Goal: Transaction & Acquisition: Purchase product/service

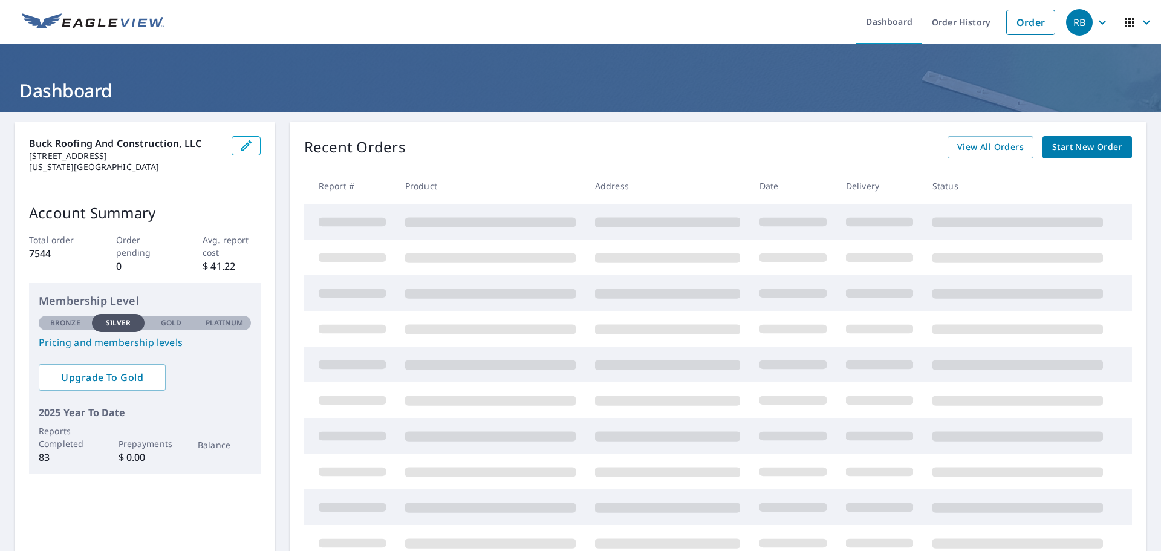
click at [1066, 145] on span "Start New Order" at bounding box center [1088, 147] width 70 height 15
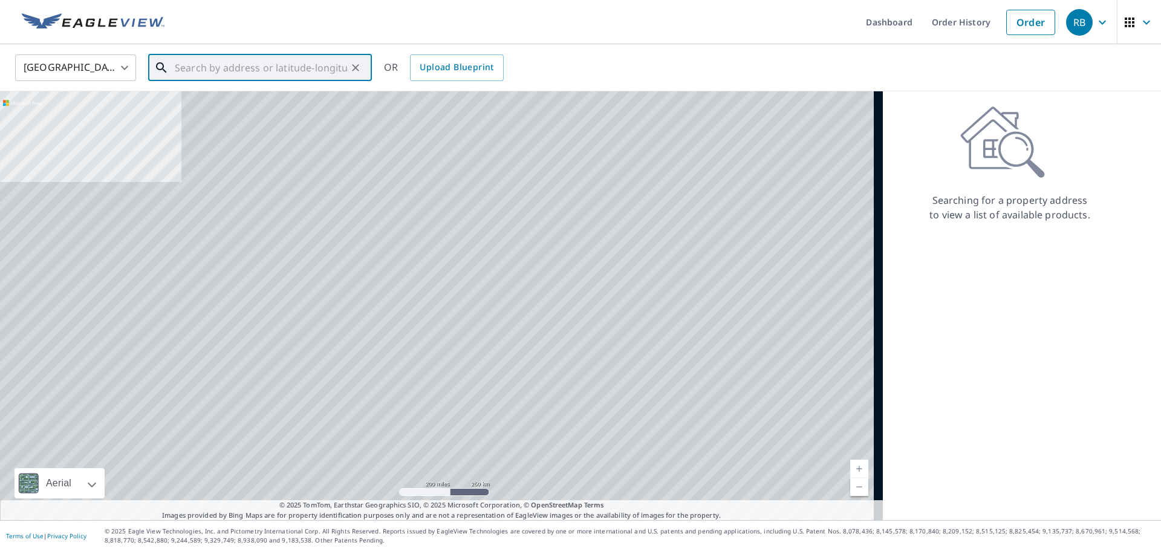
click at [272, 68] on input "text" at bounding box center [261, 68] width 172 height 34
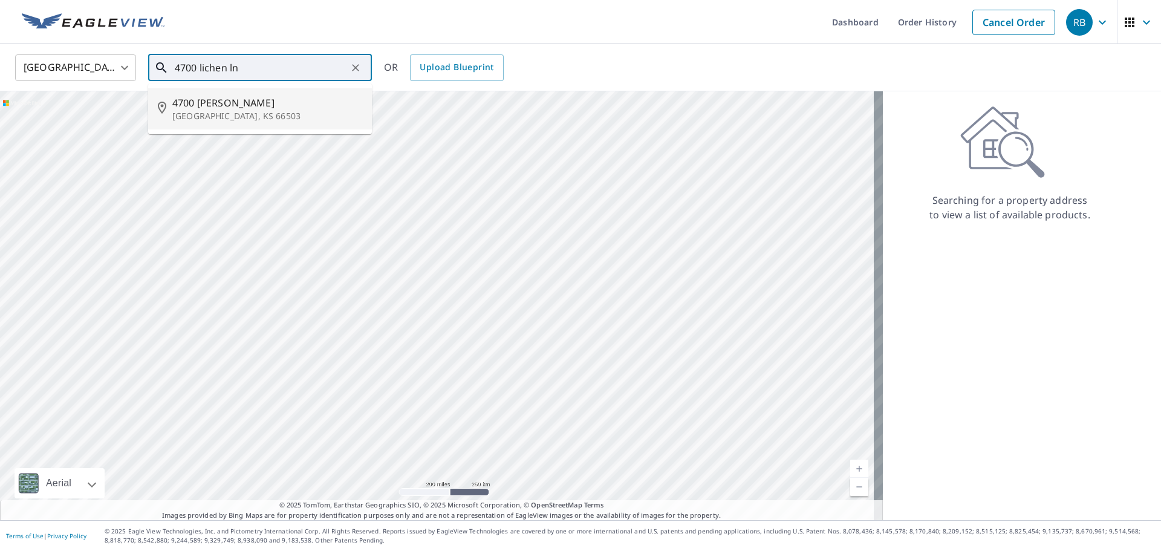
click at [249, 105] on span "4700 [PERSON_NAME]" at bounding box center [267, 103] width 190 height 15
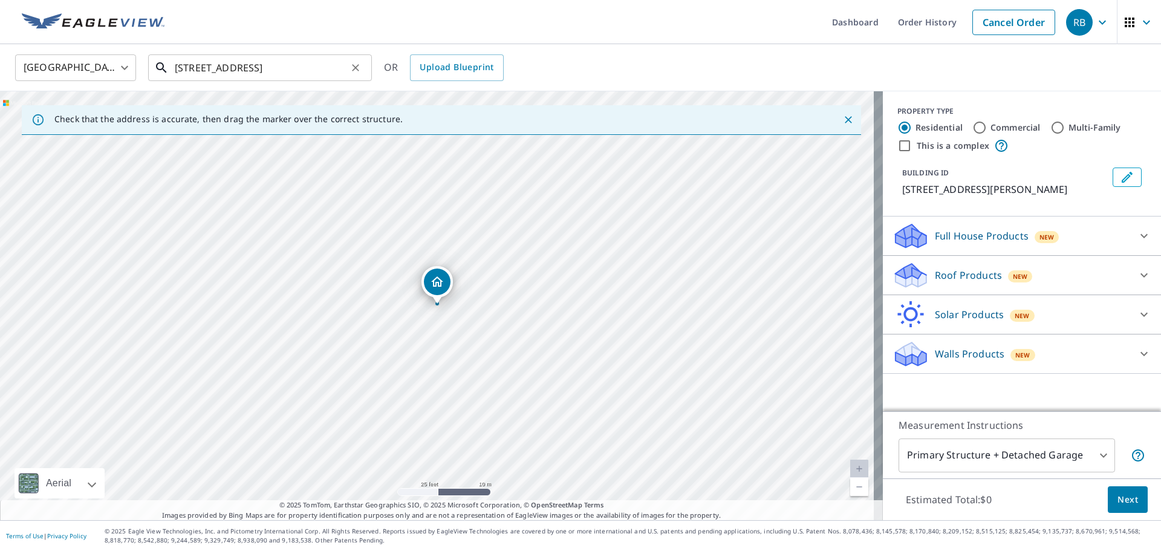
click at [237, 67] on input "[STREET_ADDRESS]" at bounding box center [261, 68] width 172 height 34
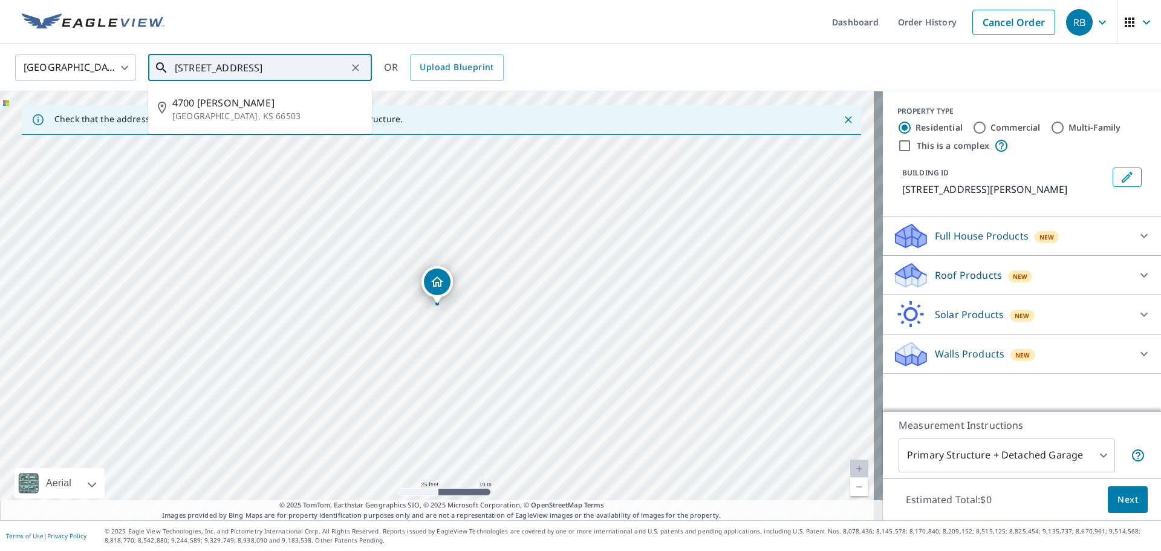
click at [237, 67] on input "[STREET_ADDRESS]" at bounding box center [261, 68] width 172 height 34
click at [243, 110] on p "[GEOGRAPHIC_DATA], KS 66503" at bounding box center [267, 116] width 190 height 12
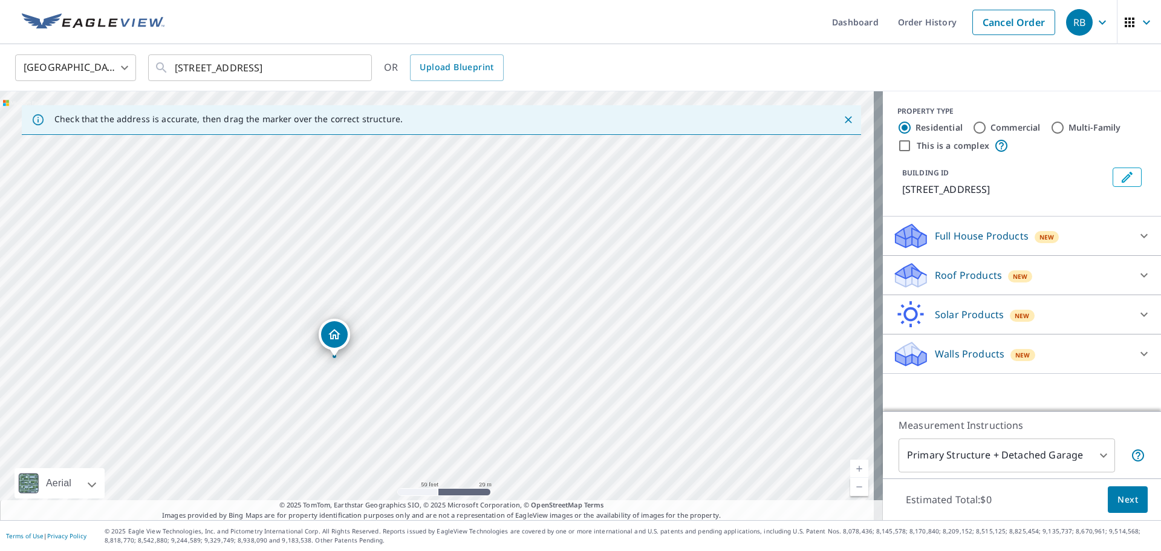
drag, startPoint x: 445, startPoint y: 366, endPoint x: 262, endPoint y: 419, distance: 190.3
click at [262, 419] on div "[STREET_ADDRESS]" at bounding box center [441, 305] width 883 height 429
click at [240, 65] on input "[STREET_ADDRESS]" at bounding box center [261, 68] width 172 height 34
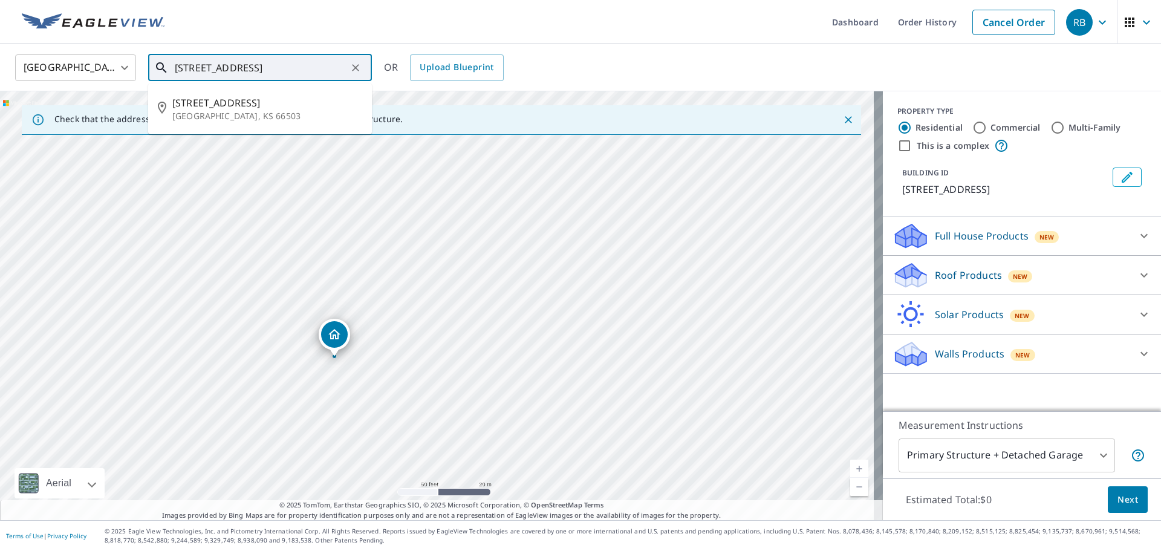
click at [240, 65] on input "[STREET_ADDRESS]" at bounding box center [261, 68] width 172 height 34
click at [215, 106] on span "[STREET_ADDRESS][PERSON_NAME]" at bounding box center [267, 103] width 190 height 15
type input "[STREET_ADDRESS]"
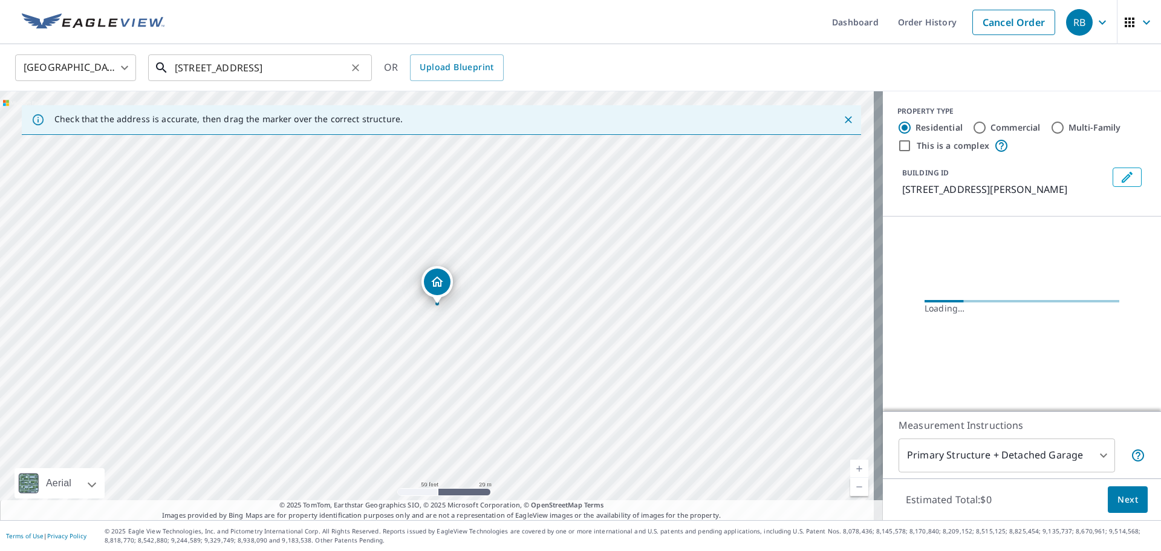
click at [260, 68] on input "[STREET_ADDRESS]" at bounding box center [261, 68] width 172 height 34
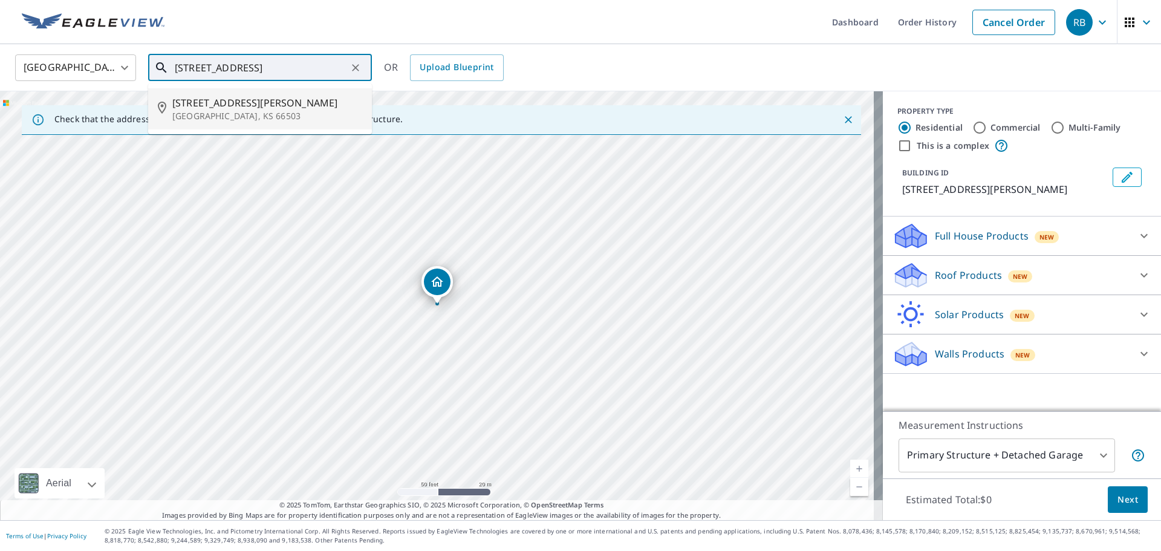
click at [224, 109] on span "[STREET_ADDRESS][PERSON_NAME]" at bounding box center [267, 103] width 190 height 15
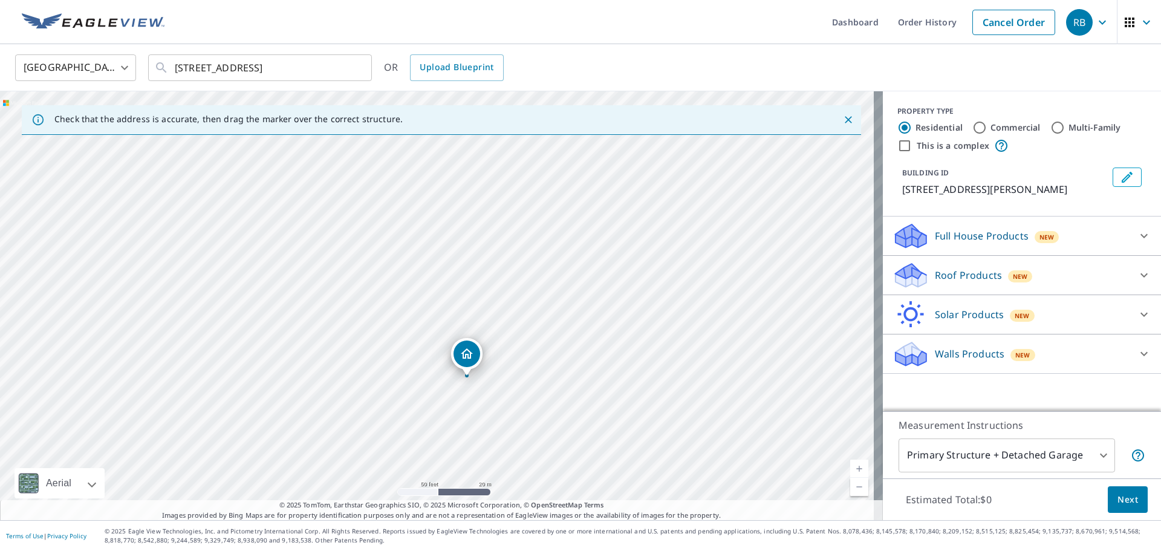
drag, startPoint x: 494, startPoint y: 259, endPoint x: 509, endPoint y: 304, distance: 47.6
click at [509, 304] on div "[STREET_ADDRESS]" at bounding box center [441, 305] width 883 height 429
click at [203, 64] on input "[STREET_ADDRESS]" at bounding box center [261, 68] width 172 height 34
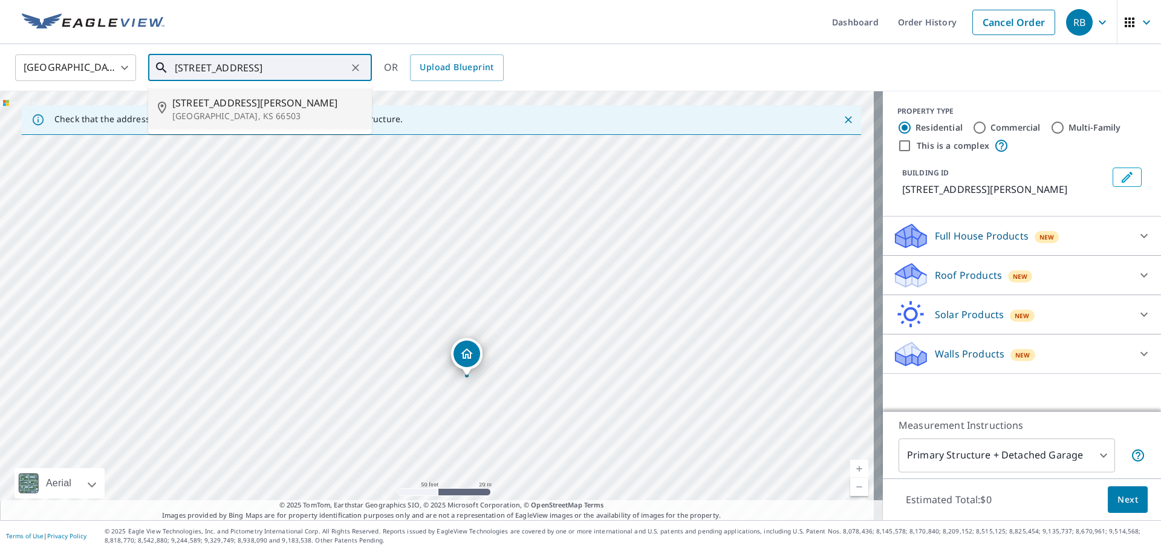
click at [203, 64] on input "[STREET_ADDRESS]" at bounding box center [261, 68] width 172 height 34
click at [204, 68] on input "[STREET_ADDRESS]" at bounding box center [261, 68] width 172 height 34
click at [205, 64] on input "[STREET_ADDRESS]" at bounding box center [261, 68] width 172 height 34
click at [206, 64] on input "[STREET_ADDRESS]" at bounding box center [261, 68] width 172 height 34
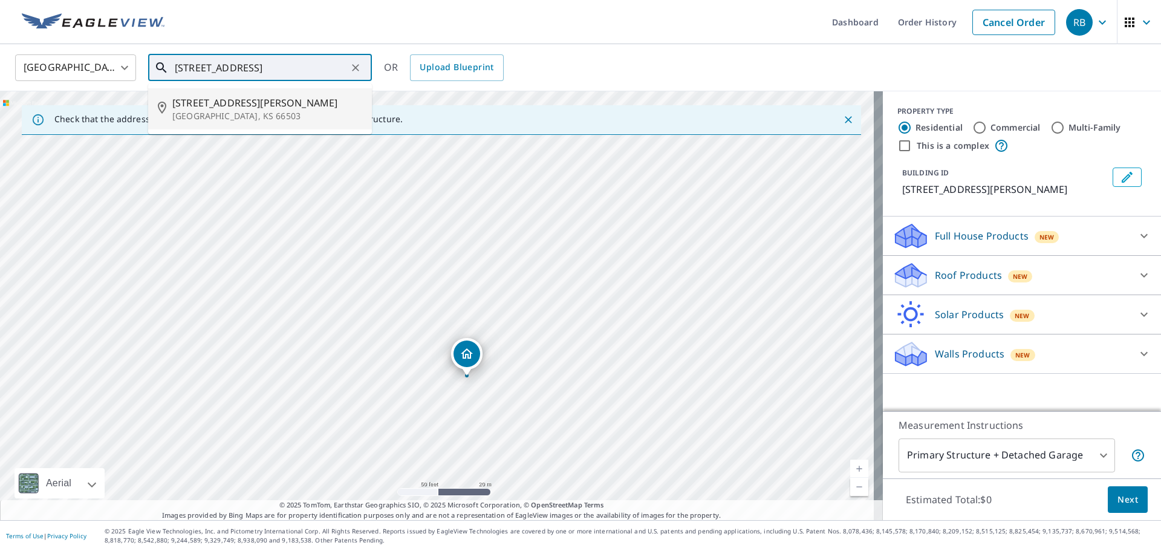
click at [346, 67] on input "[STREET_ADDRESS]" at bounding box center [261, 68] width 172 height 34
drag, startPoint x: 351, startPoint y: 64, endPoint x: 340, endPoint y: 66, distance: 11.2
click at [351, 64] on icon "Clear" at bounding box center [356, 68] width 12 height 12
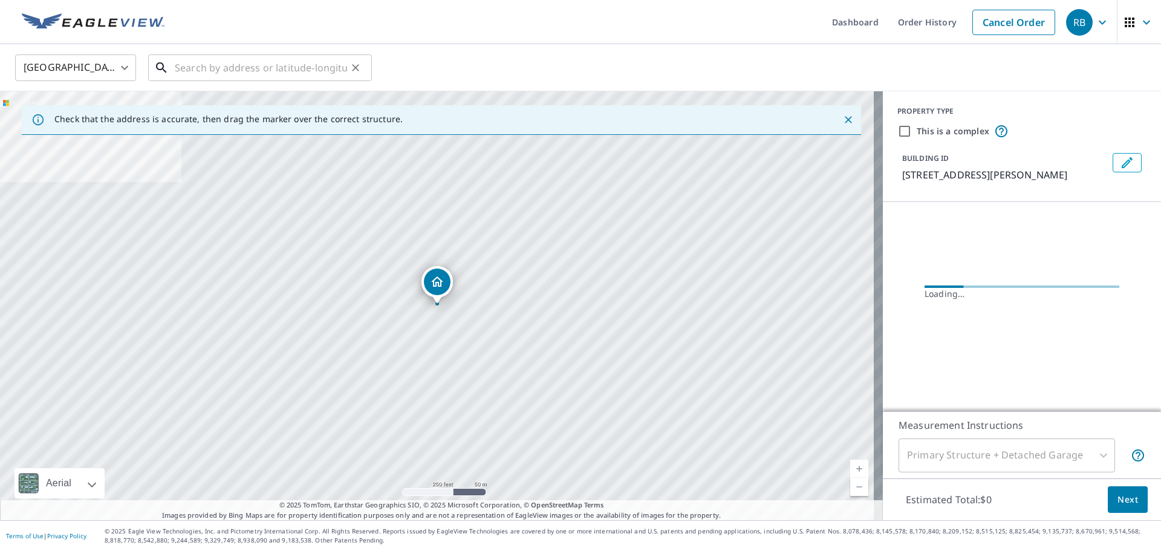
click at [217, 71] on input "text" at bounding box center [261, 68] width 172 height 34
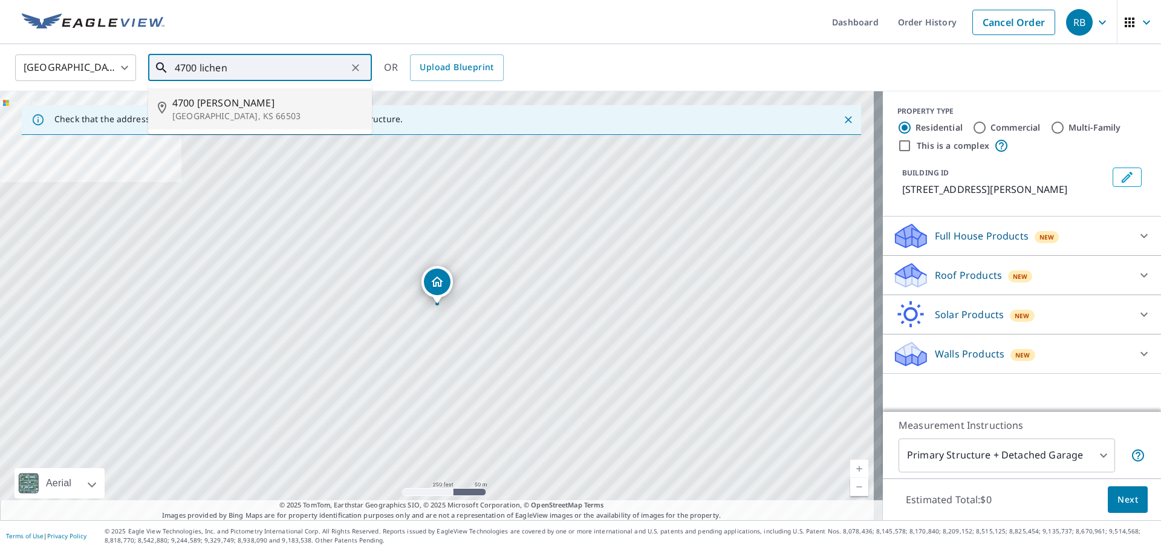
click at [240, 110] on p "[GEOGRAPHIC_DATA], KS 66503" at bounding box center [267, 116] width 190 height 12
type input "[STREET_ADDRESS]"
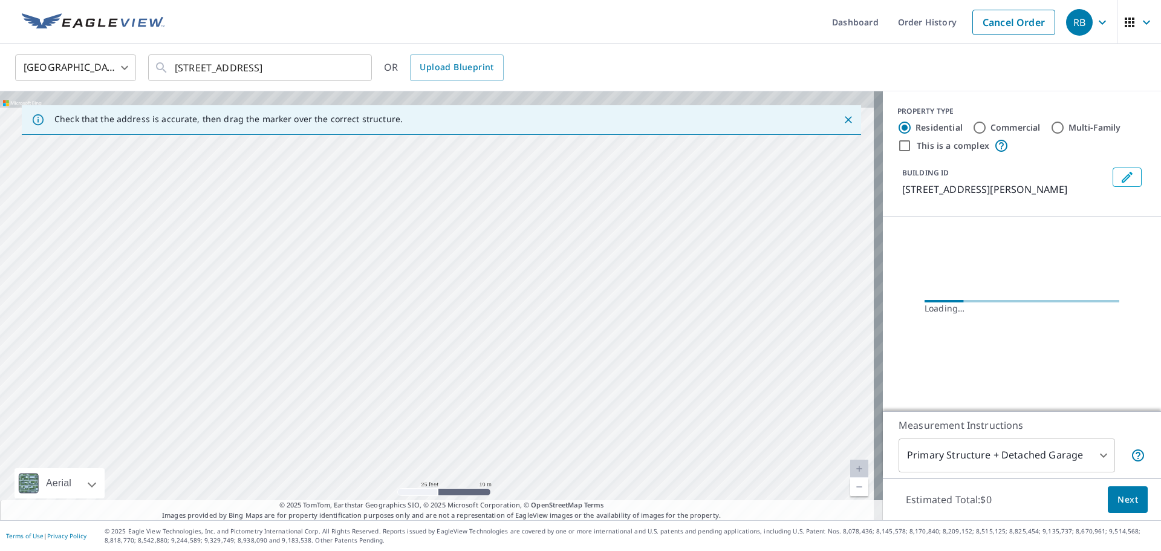
drag, startPoint x: 350, startPoint y: 273, endPoint x: 366, endPoint y: 457, distance: 184.0
click at [365, 459] on div "[STREET_ADDRESS]" at bounding box center [441, 305] width 883 height 429
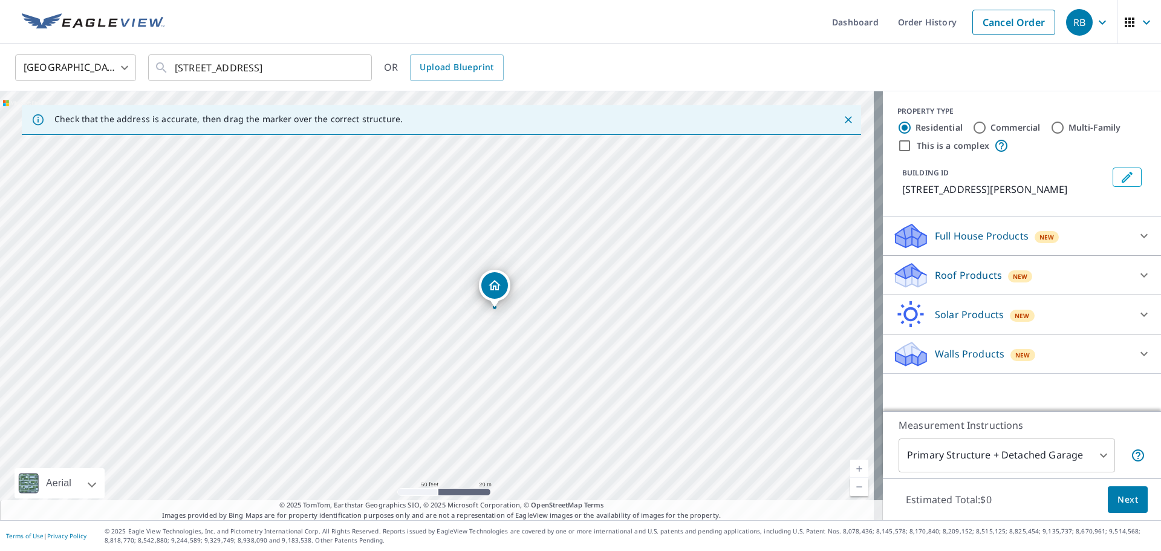
drag, startPoint x: 260, startPoint y: 368, endPoint x: 315, endPoint y: 364, distance: 54.6
click at [317, 370] on div "[STREET_ADDRESS]" at bounding box center [441, 305] width 883 height 429
click at [1013, 270] on div "New" at bounding box center [1020, 276] width 25 height 12
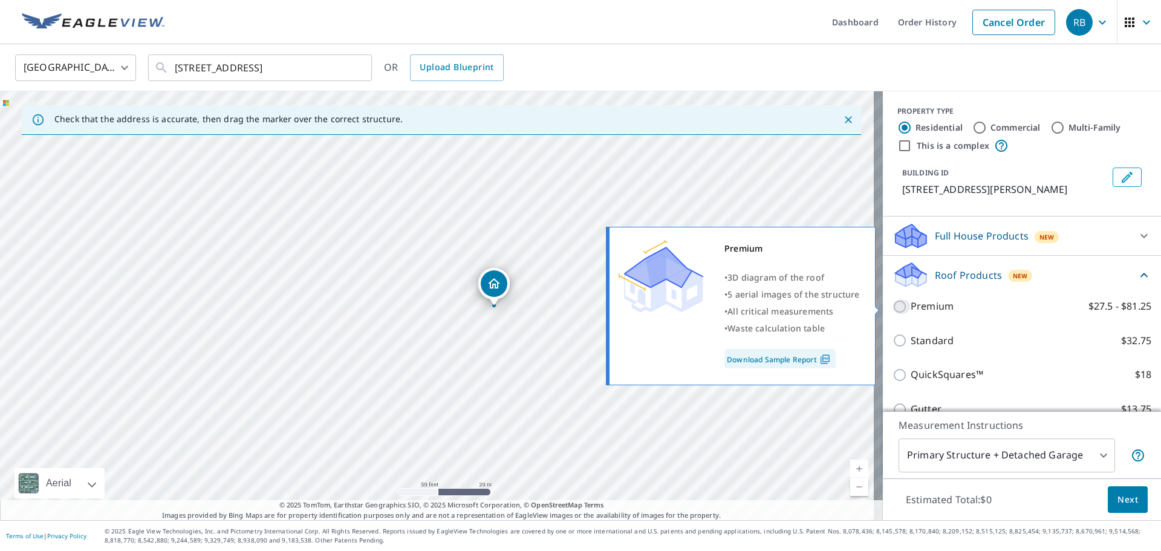
click at [893, 305] on input "Premium $27.5 - $81.25" at bounding box center [902, 306] width 18 height 15
checkbox input "true"
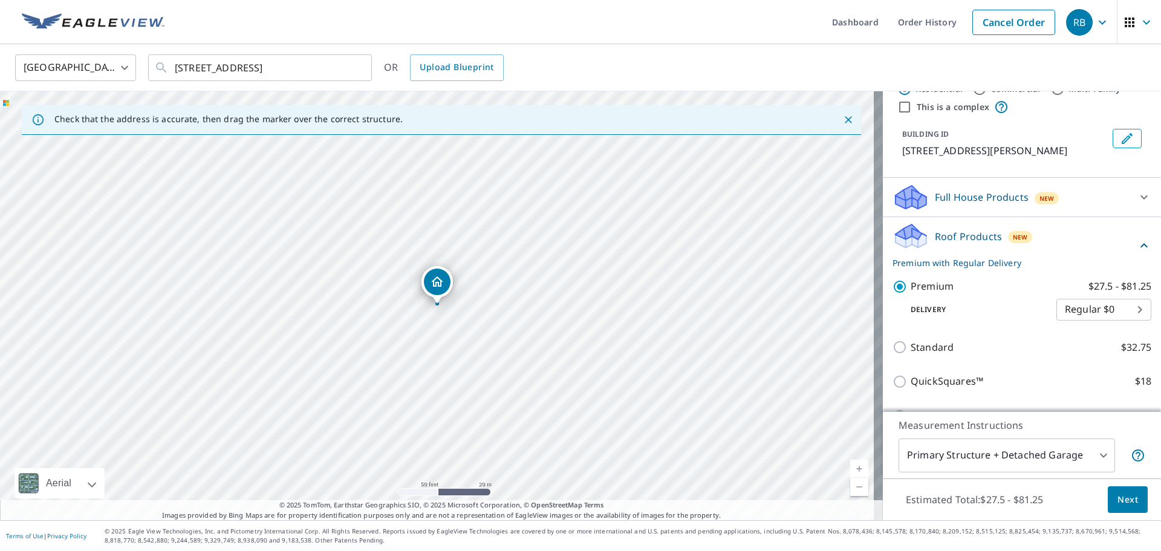
scroll to position [60, 0]
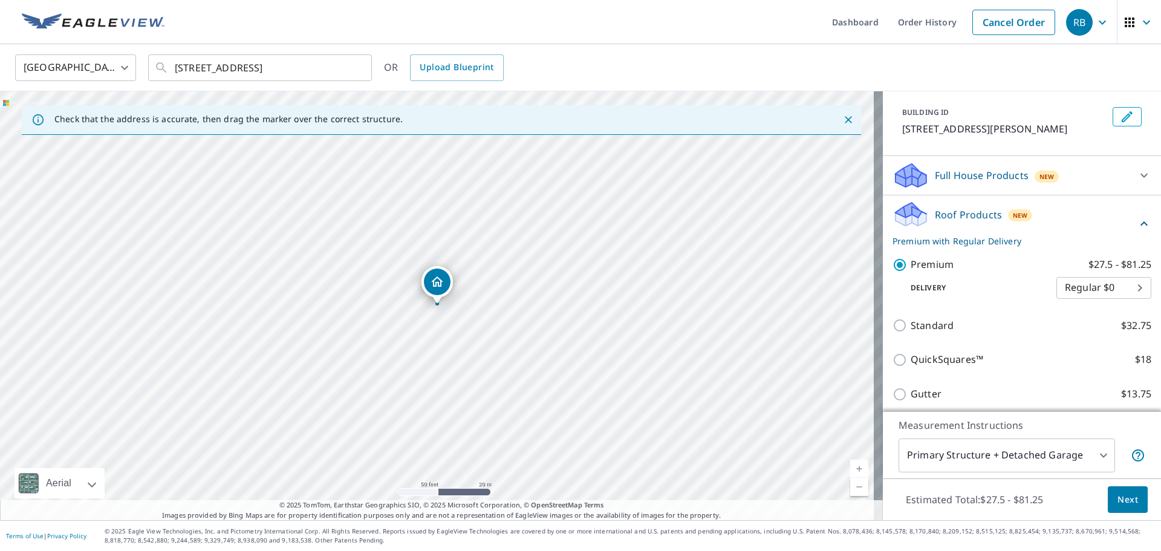
click at [1048, 459] on body "RB RB Dashboard Order History Cancel Order RB United States US ​ 4700 Lichen Ln…" at bounding box center [580, 275] width 1161 height 551
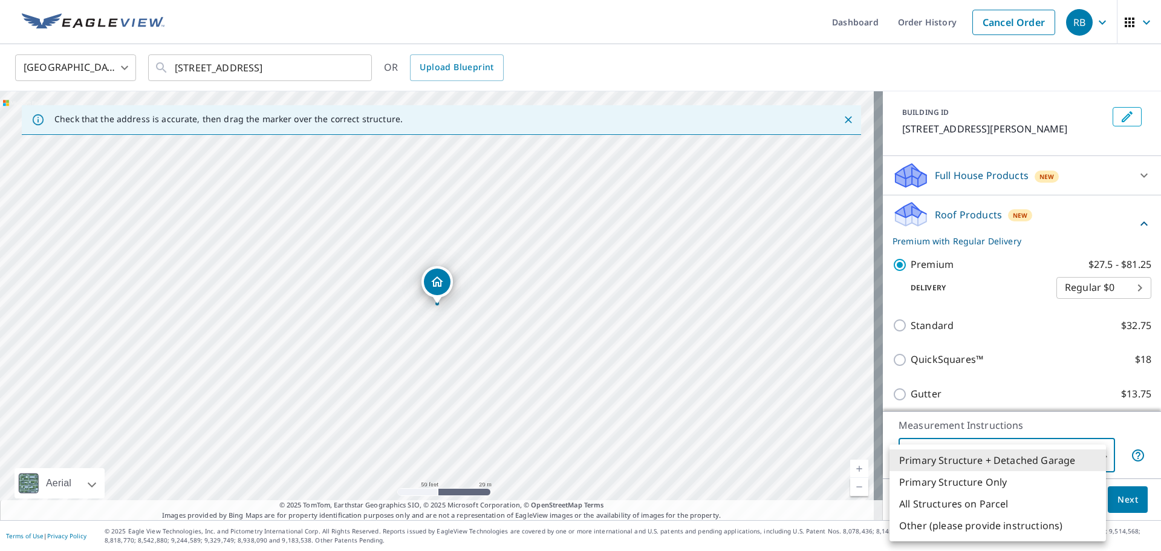
click at [966, 479] on li "Primary Structure Only" at bounding box center [998, 482] width 217 height 22
type input "2"
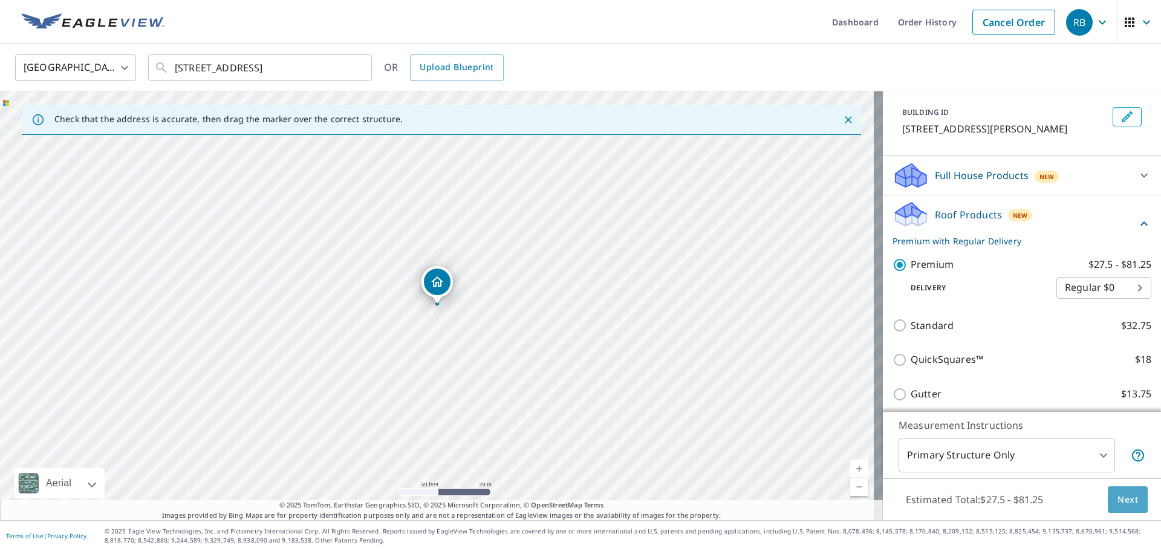
click at [1120, 497] on span "Next" at bounding box center [1128, 499] width 21 height 15
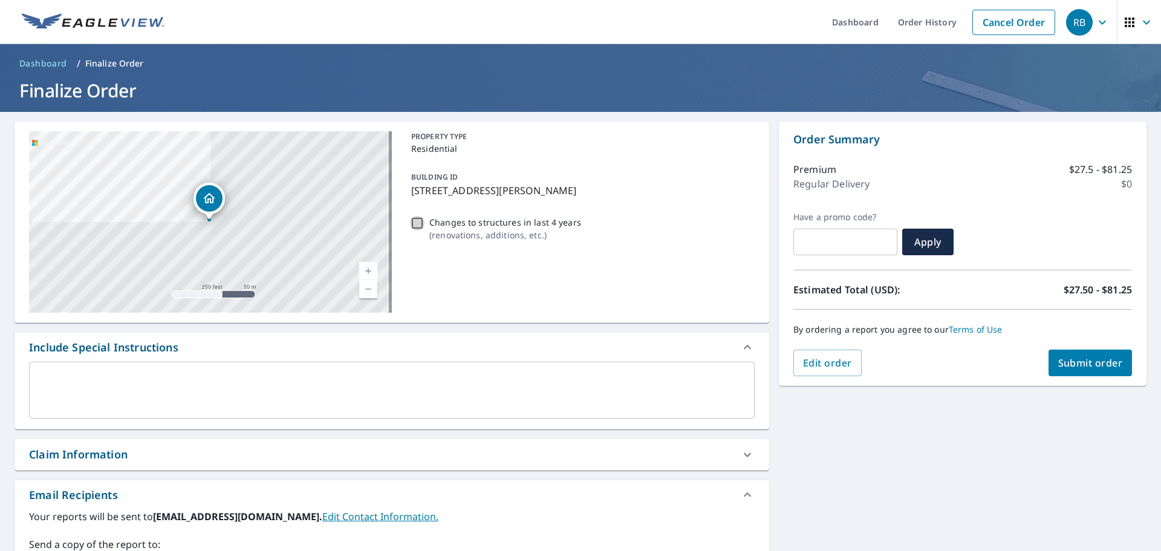
click at [417, 223] on input "Changes to structures in last 4 years ( renovations, additions, etc. )" at bounding box center [417, 223] width 15 height 15
checkbox input "true"
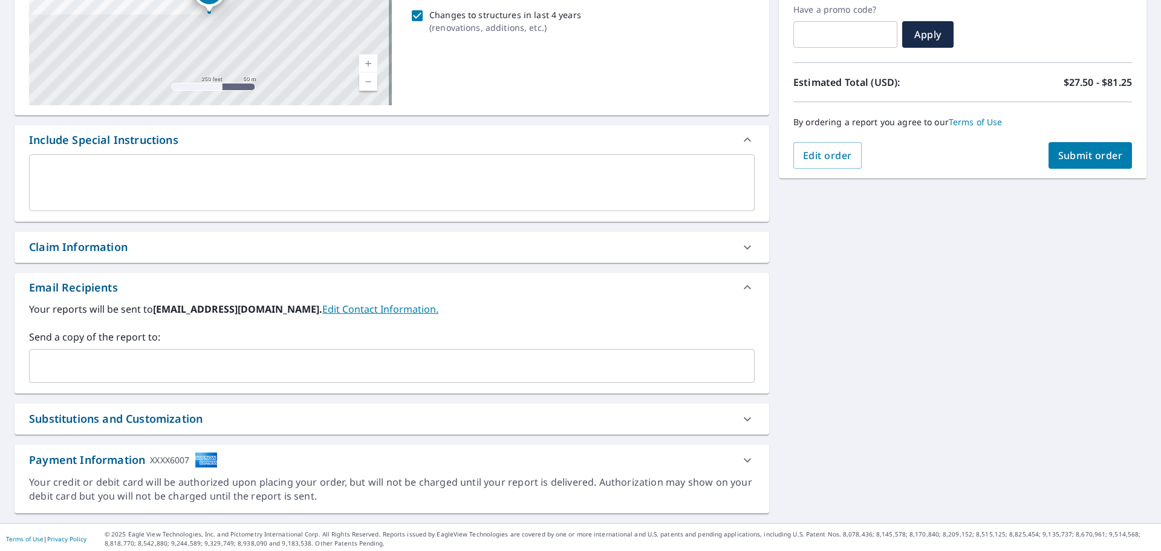
scroll to position [211, 0]
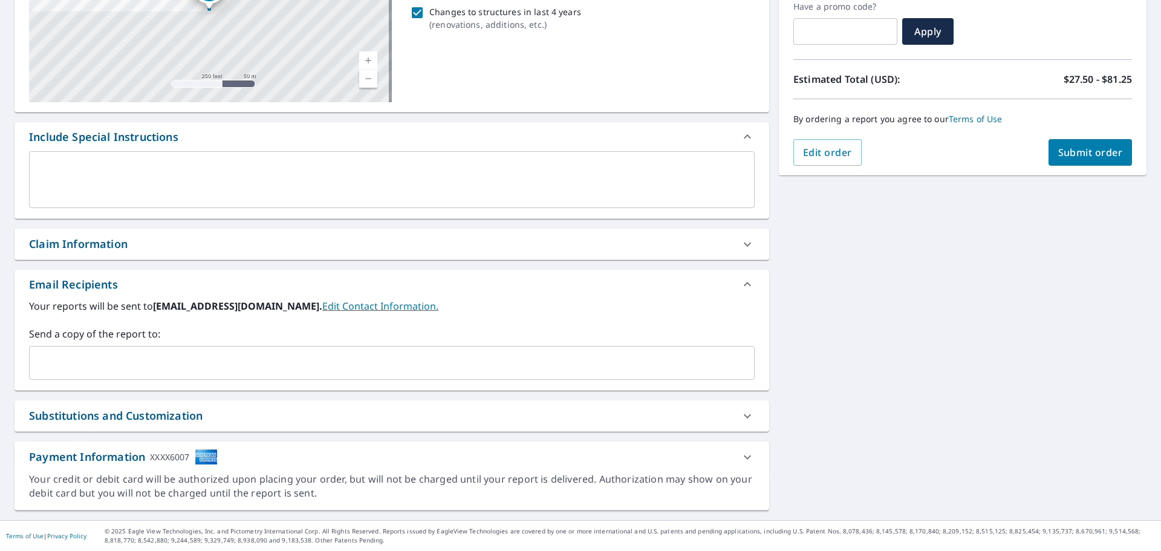
click at [142, 369] on input "text" at bounding box center [382, 362] width 697 height 23
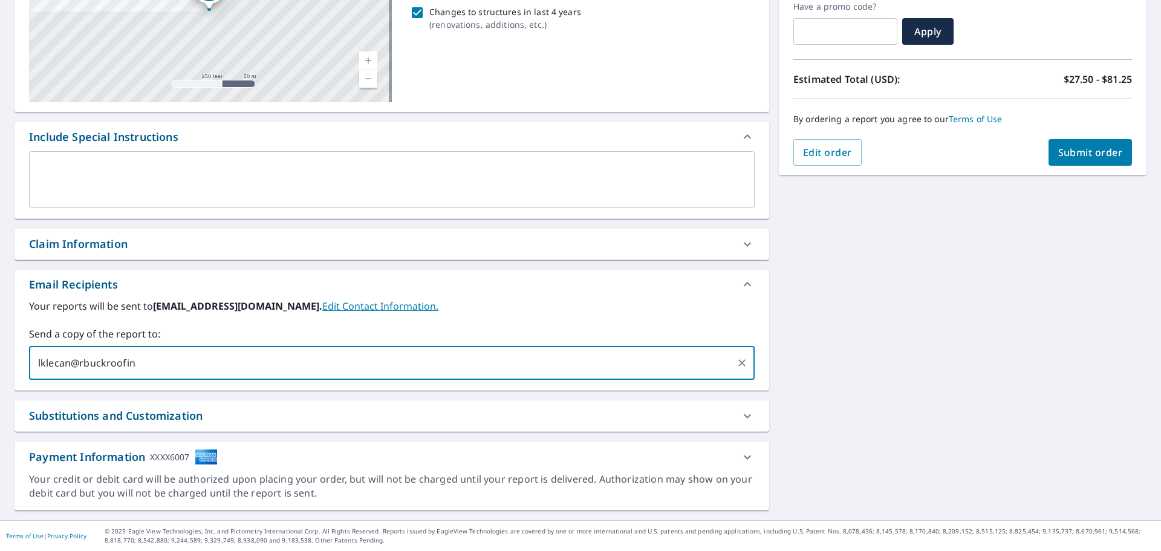
type input "lklecan@rbuckroofing"
type input "lklecan@rbuckroofing.com"
type input "k"
type input "mshort@rbuckroofiong.com"
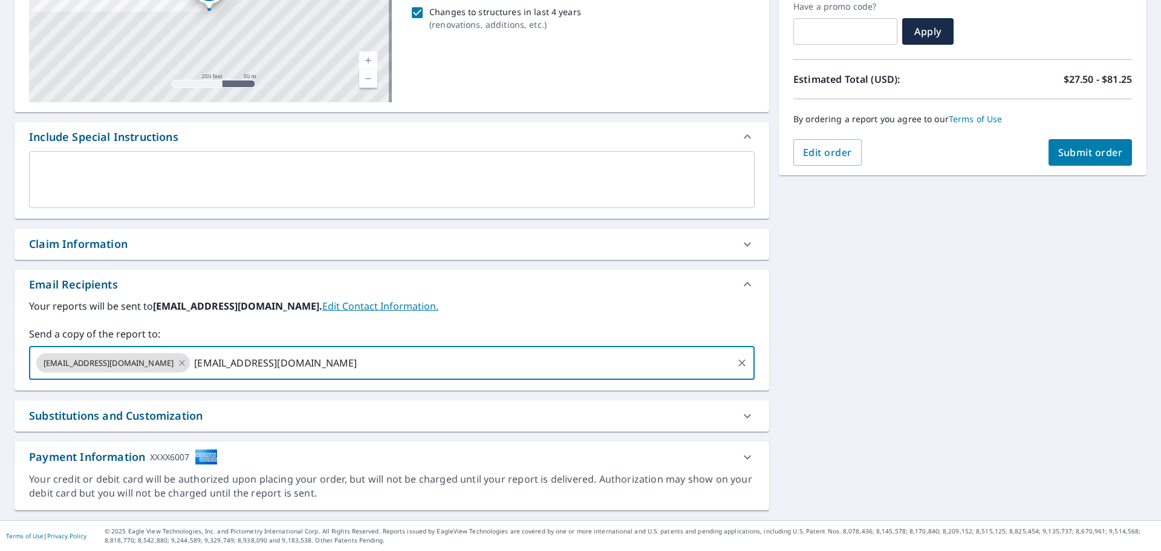
type input "mshort@rbuckroofing.com"
click at [929, 336] on div "4700 Lichen Ln Manhattan, KS 66503 Aerial Road A standard road map Aerial A det…" at bounding box center [580, 210] width 1161 height 619
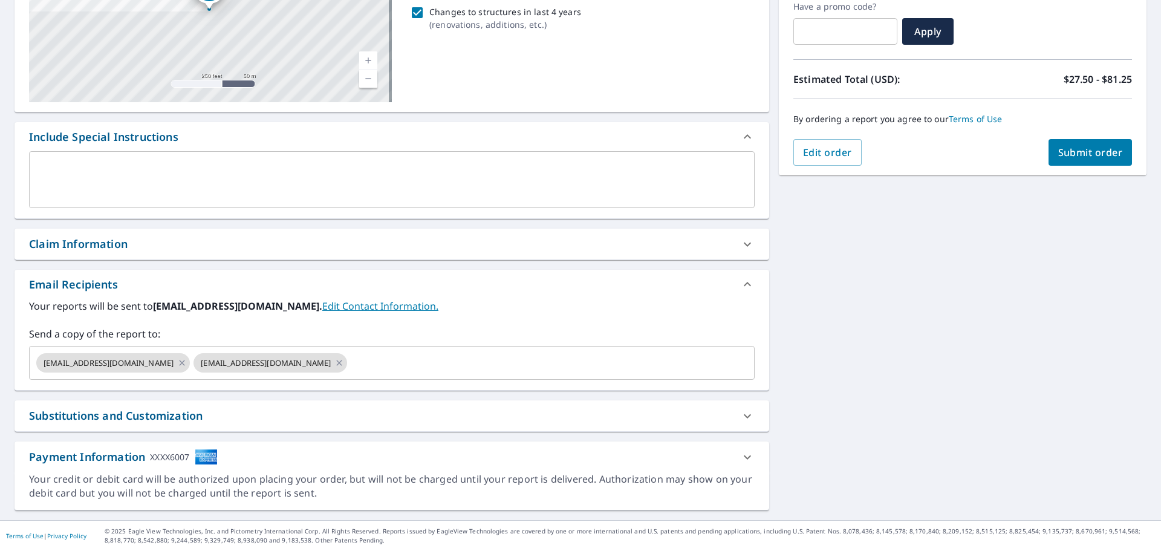
click at [1083, 152] on span "Submit order" at bounding box center [1091, 152] width 65 height 13
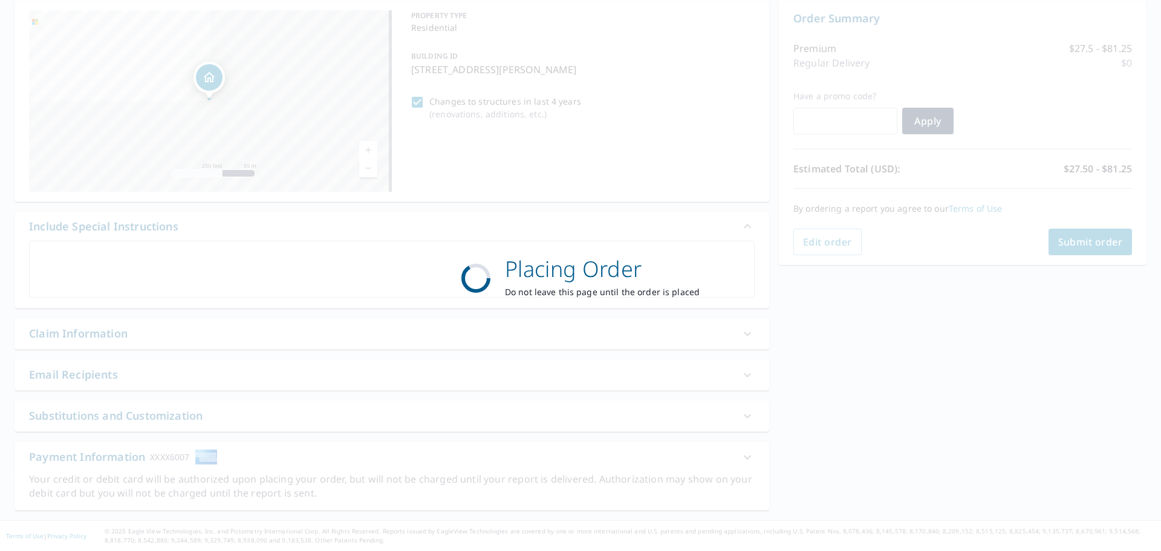
scroll to position [121, 0]
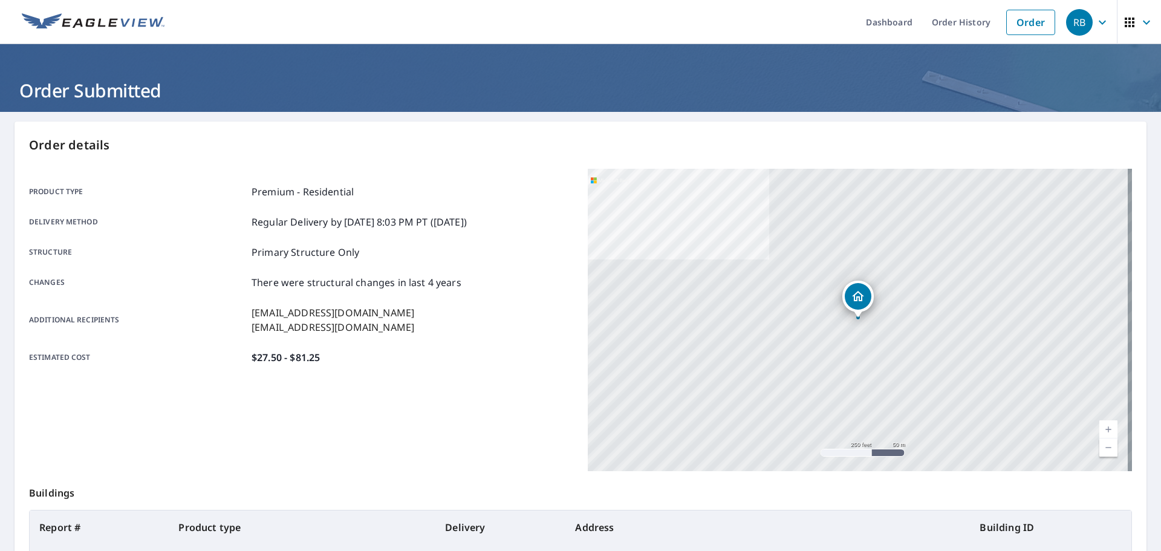
click at [1140, 23] on icon "button" at bounding box center [1147, 22] width 15 height 15
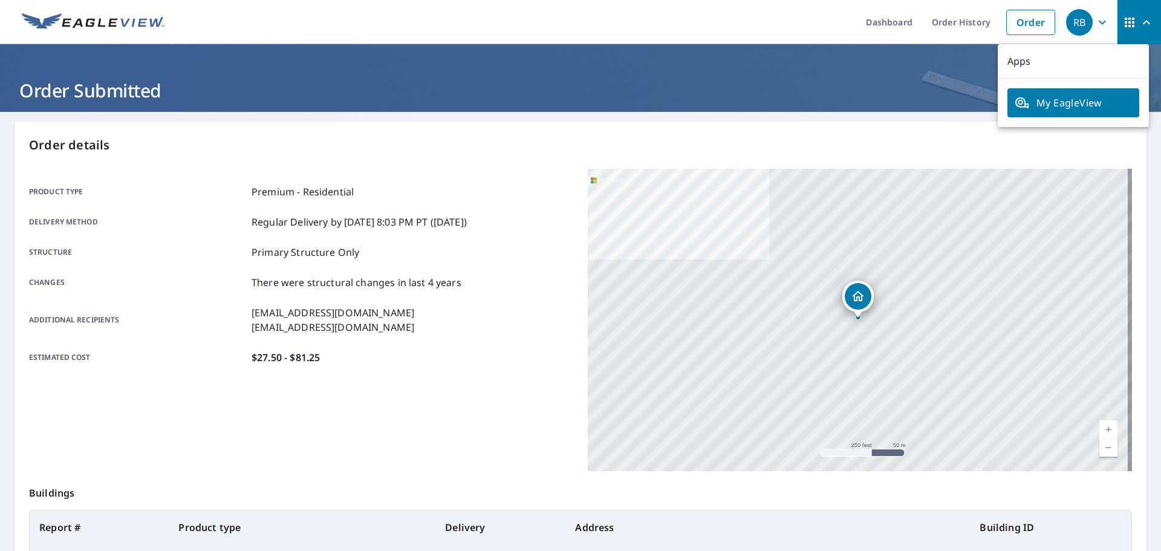
click at [462, 140] on p "Order details" at bounding box center [580, 145] width 1103 height 18
